Goal: Obtain resource: Download file/media

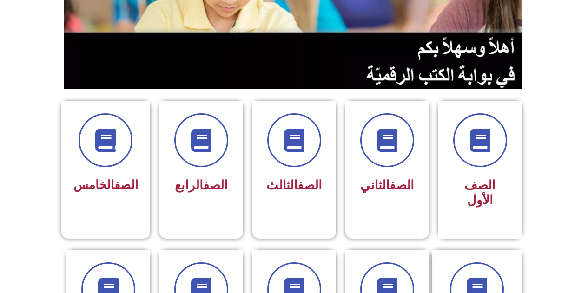
scroll to position [162, 0]
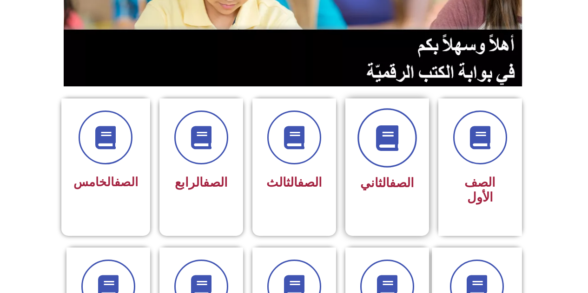
click at [375, 146] on icon at bounding box center [387, 139] width 26 height 26
click at [378, 150] on icon at bounding box center [387, 139] width 26 height 26
click at [378, 132] on icon at bounding box center [387, 139] width 26 height 26
click at [377, 183] on span "الصف الثاني" at bounding box center [387, 183] width 54 height 15
click at [397, 139] on icon at bounding box center [387, 139] width 26 height 26
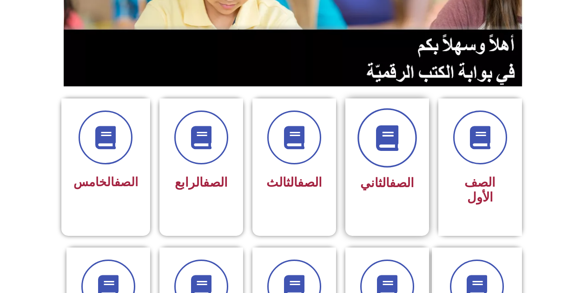
click at [397, 139] on icon at bounding box center [387, 139] width 26 height 26
click at [380, 149] on icon at bounding box center [387, 139] width 26 height 26
click at [370, 182] on span "الصف الثاني" at bounding box center [387, 183] width 54 height 15
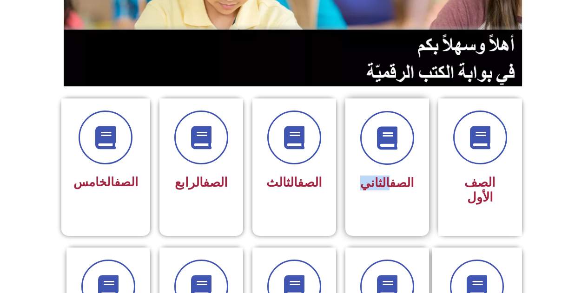
click at [370, 182] on span "الصف الثاني" at bounding box center [387, 183] width 54 height 15
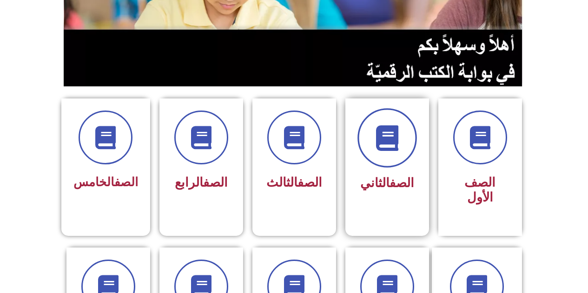
click at [386, 142] on icon at bounding box center [387, 139] width 26 height 26
drag, startPoint x: 586, startPoint y: 118, endPoint x: 586, endPoint y: 151, distance: 33.5
click at [586, 151] on section "الصف الأول الصف الثاني الصف الثالث الصف الرابع الصف الخامس" at bounding box center [294, 161] width 588 height 149
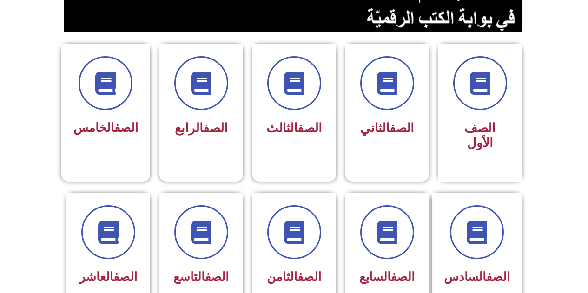
scroll to position [0, 0]
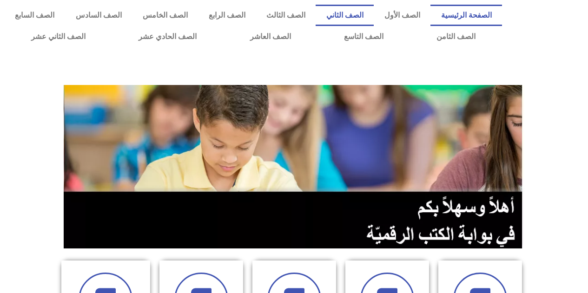
click at [361, 13] on link "الصف الثاني" at bounding box center [345, 15] width 58 height 21
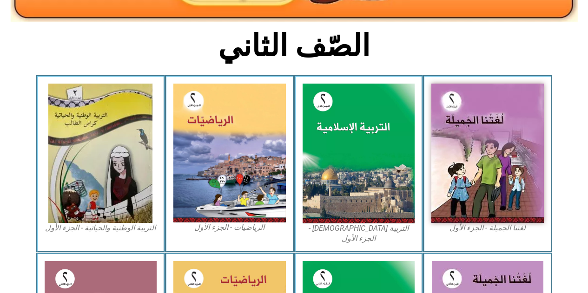
scroll to position [214, 0]
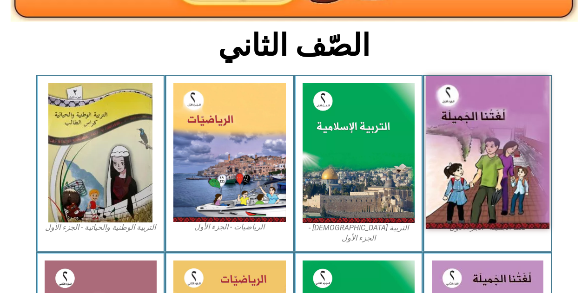
click at [482, 131] on img at bounding box center [488, 152] width 124 height 153
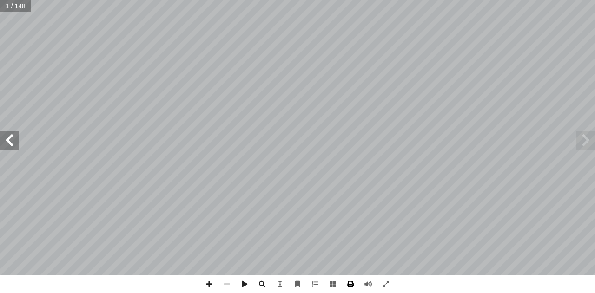
click at [350, 284] on span at bounding box center [351, 285] width 18 height 18
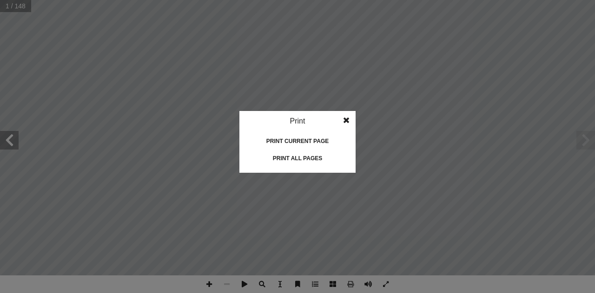
click at [315, 159] on div "Print all pages" at bounding box center [297, 158] width 93 height 15
